Goal: Find specific page/section: Find specific page/section

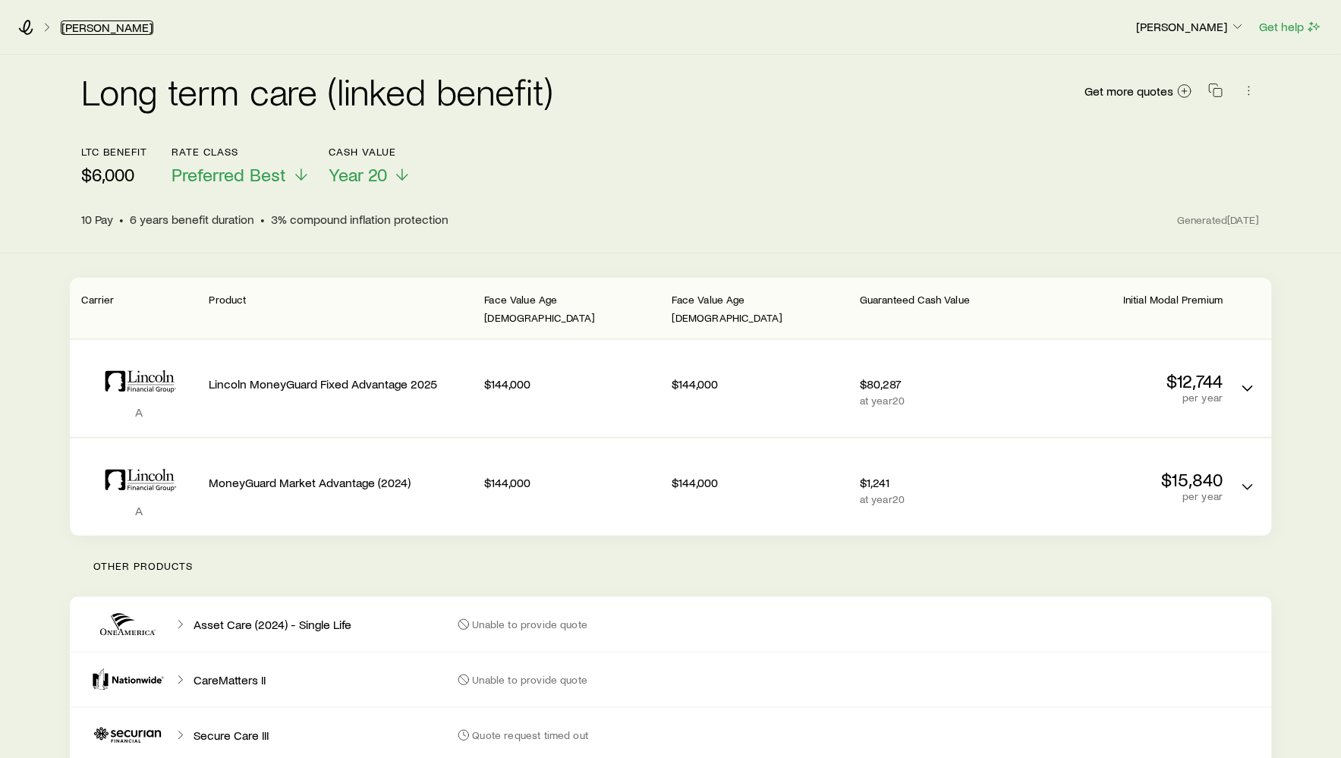
click at [96, 24] on link "[PERSON_NAME]" at bounding box center [107, 27] width 93 height 14
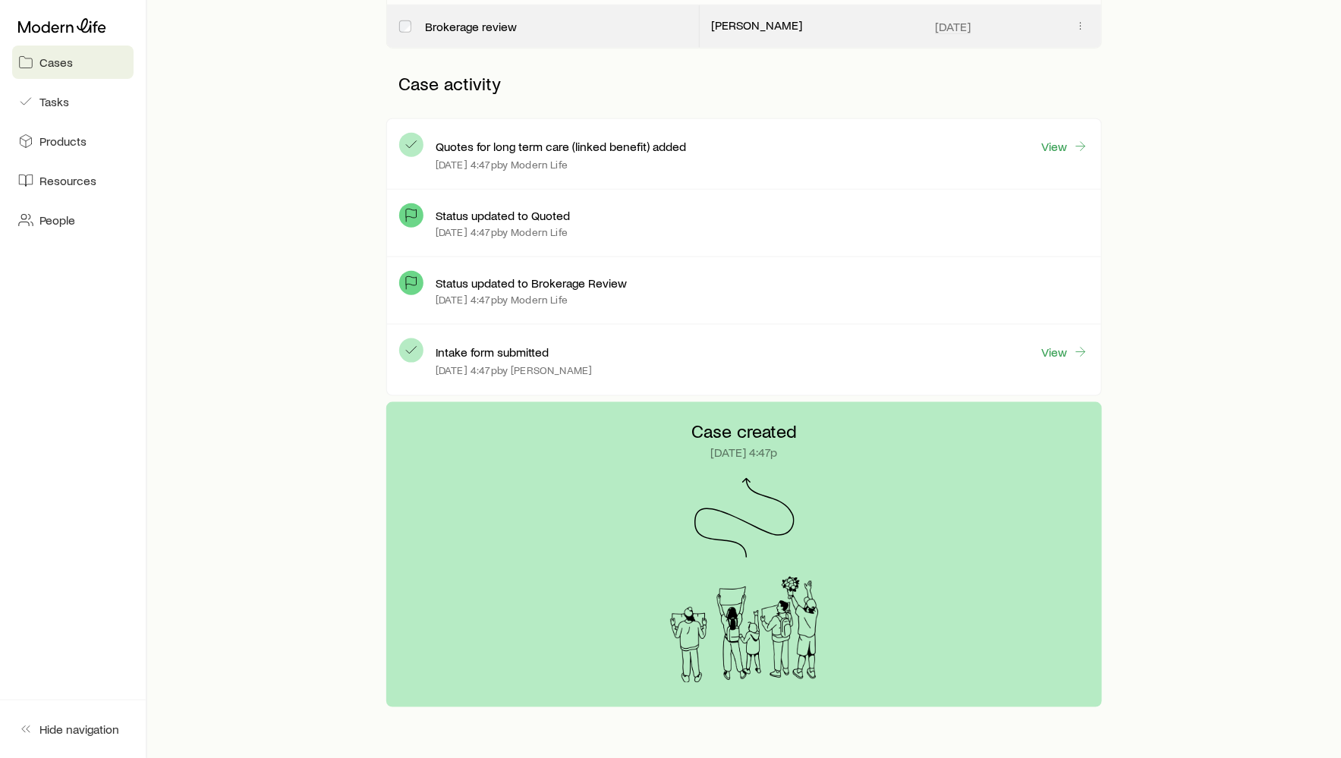
scroll to position [780, 0]
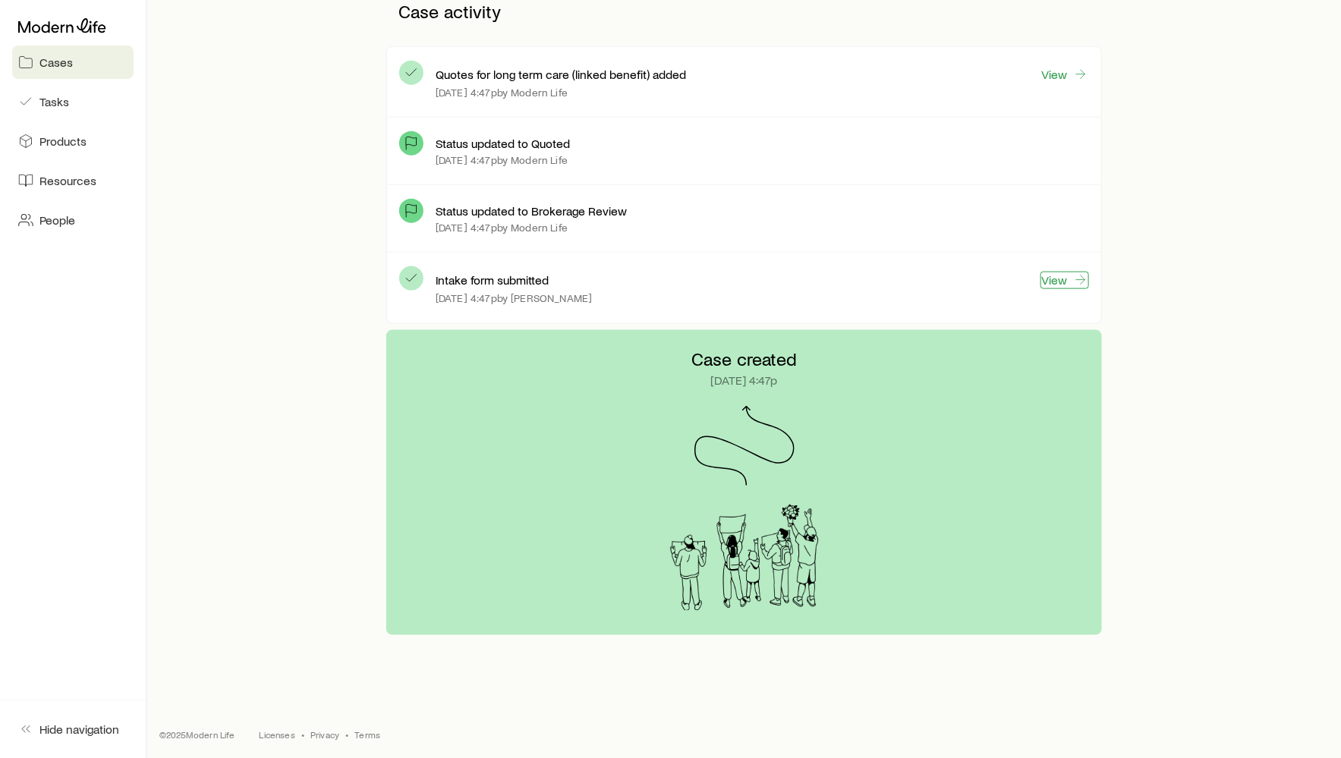
click at [1054, 277] on link "View" at bounding box center [1064, 280] width 49 height 17
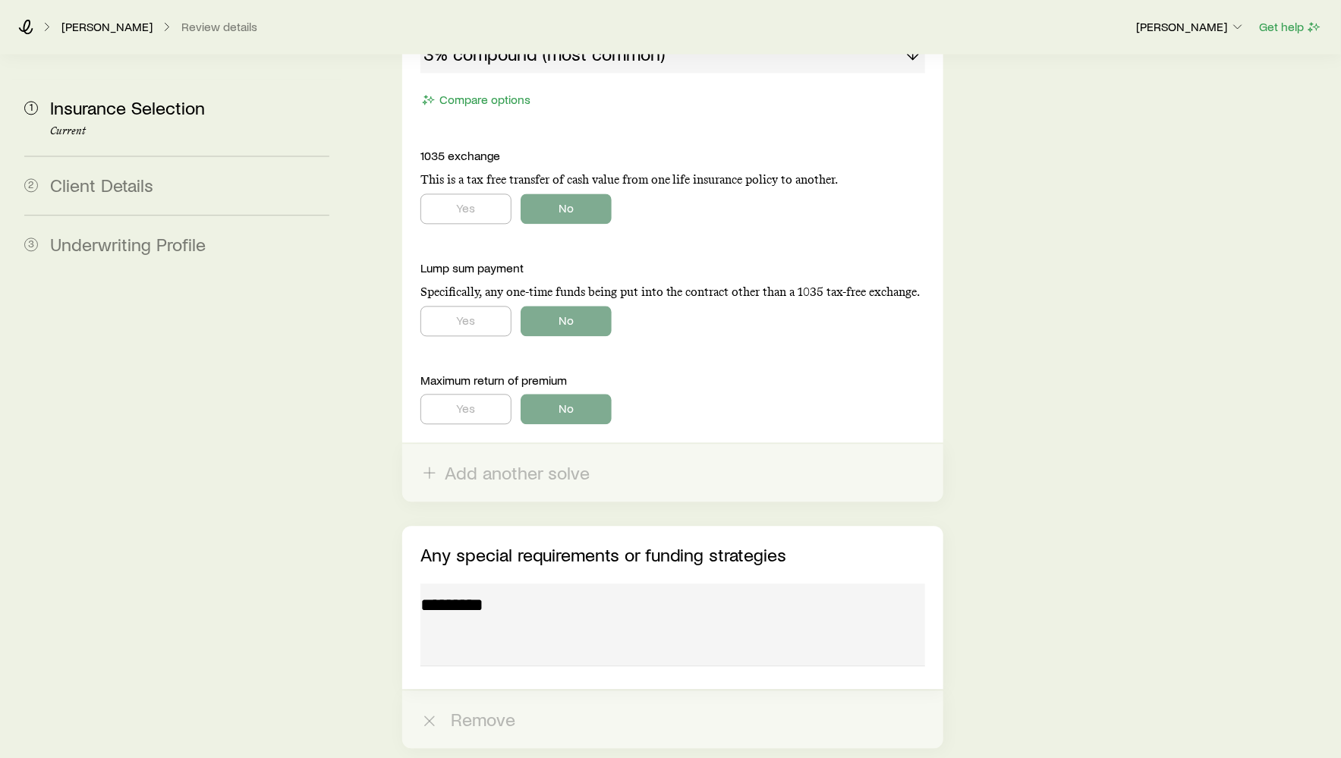
scroll to position [1503, 0]
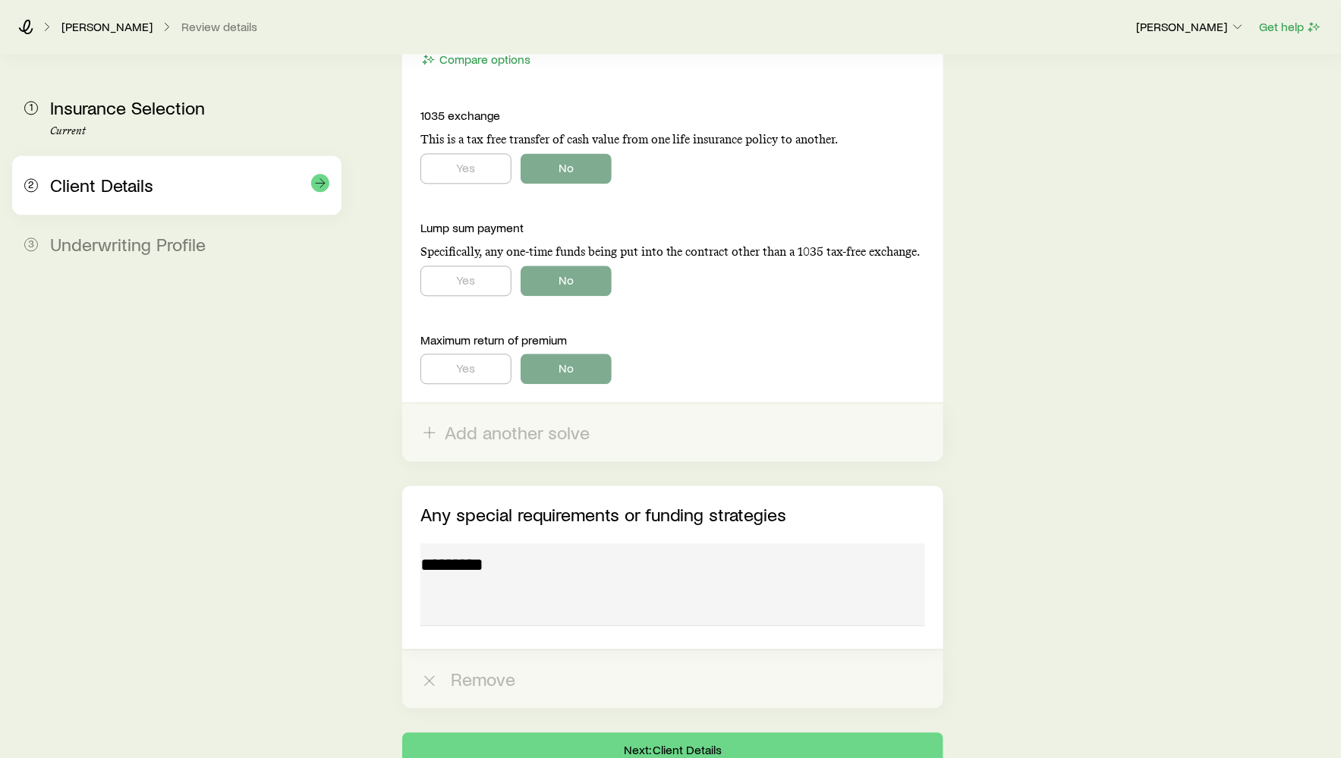
click at [142, 194] on span "Client Details" at bounding box center [101, 185] width 103 height 22
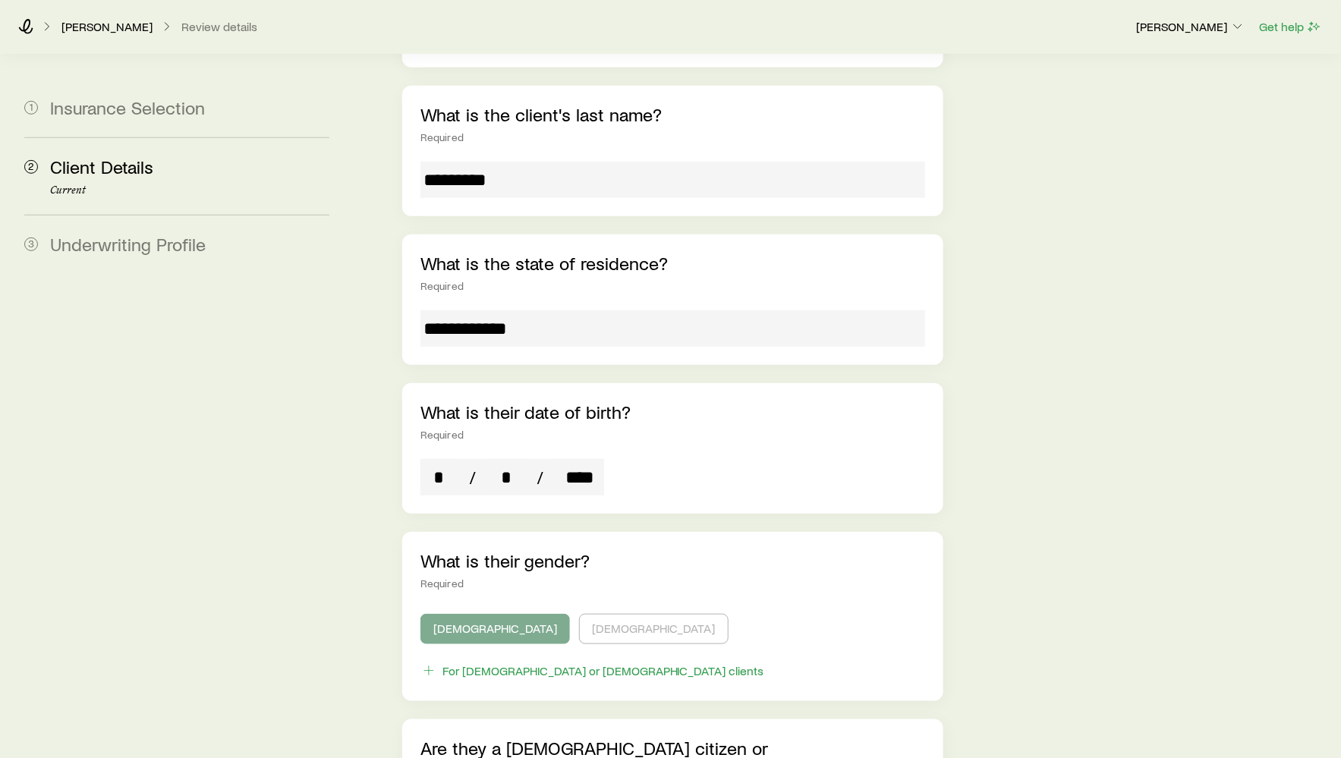
scroll to position [412, 0]
